Goal: Find specific page/section: Find specific page/section

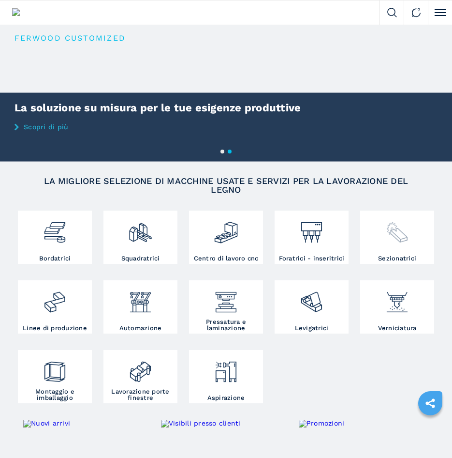
click at [385, 242] on img at bounding box center [397, 228] width 24 height 31
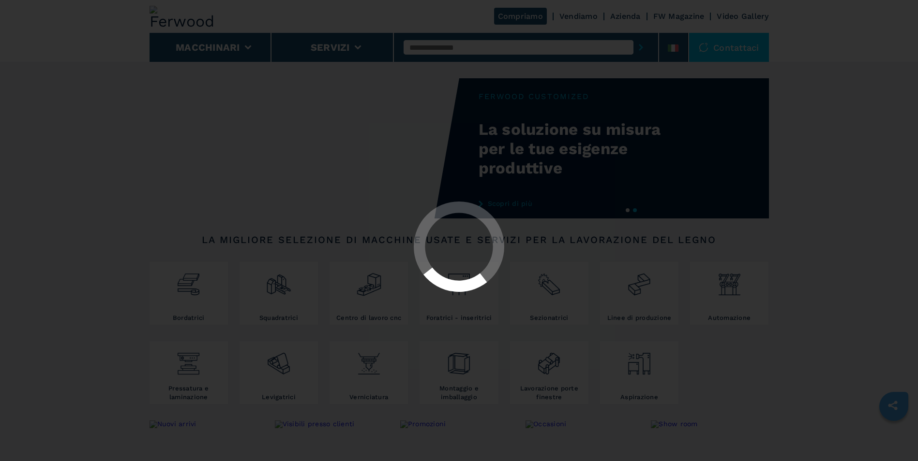
select select "**********"
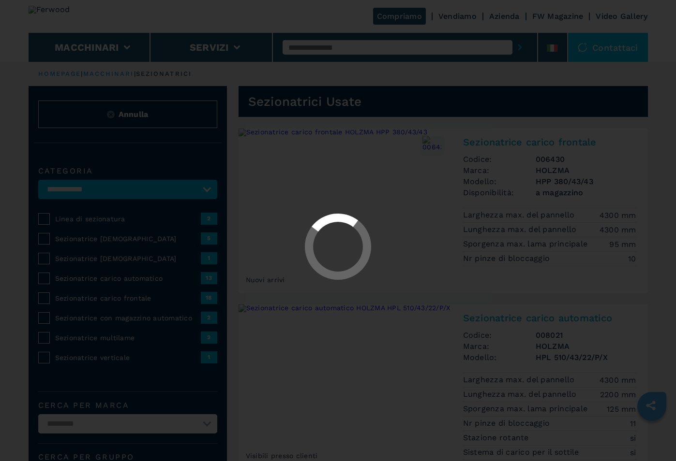
select select "**********"
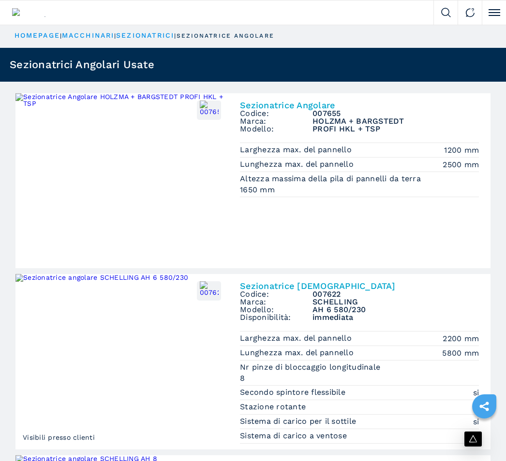
click at [298, 21] on div at bounding box center [216, 12] width 433 height 24
